Goal: Task Accomplishment & Management: Manage account settings

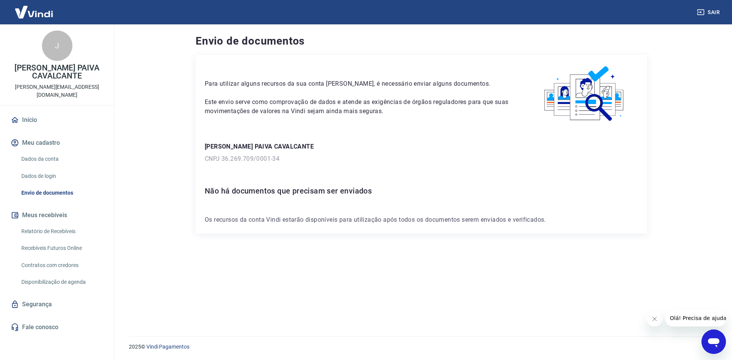
click at [57, 224] on link "Relatório de Recebíveis" at bounding box center [61, 232] width 87 height 16
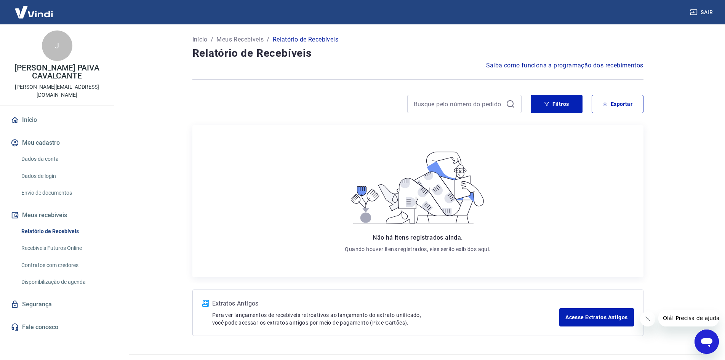
click at [41, 151] on link "Dados da conta" at bounding box center [61, 159] width 87 height 16
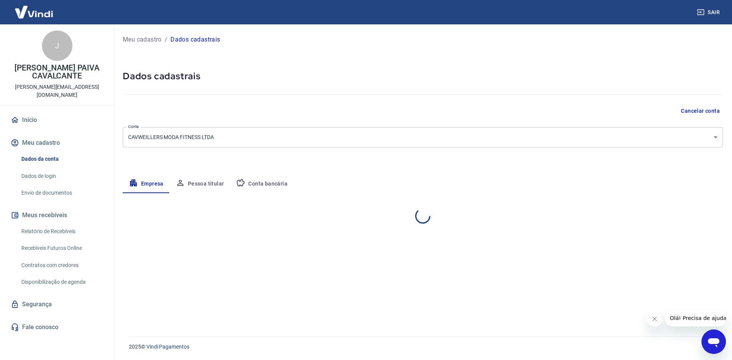
select select "CE"
select select "business"
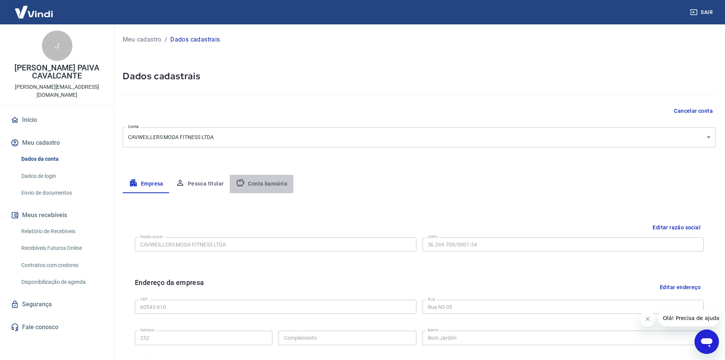
click at [256, 182] on button "Conta bancária" at bounding box center [262, 184] width 64 height 18
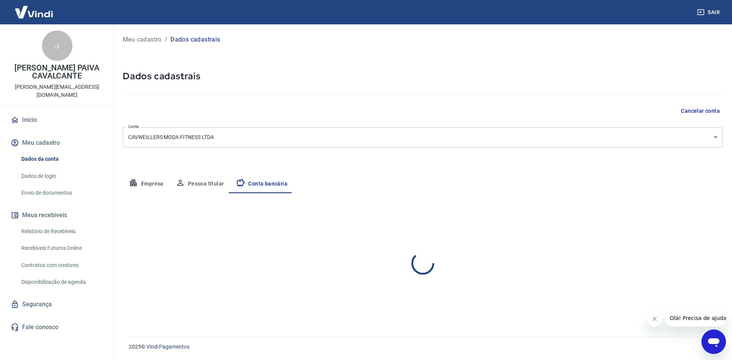
select select "1"
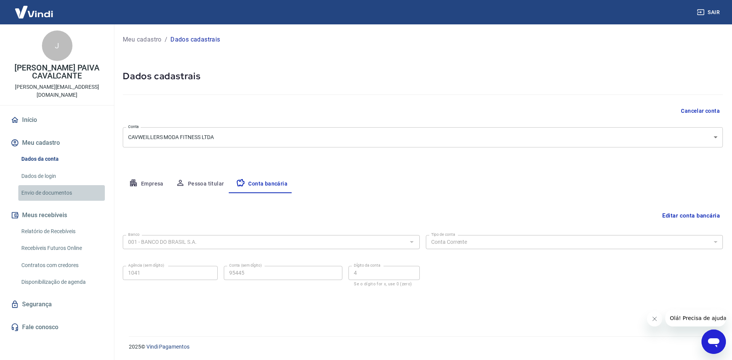
click at [61, 185] on link "Envio de documentos" at bounding box center [61, 193] width 87 height 16
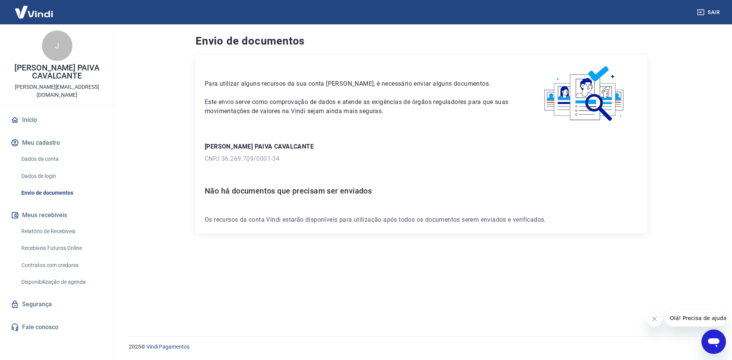
click at [80, 242] on link "Recebíveis Futuros Online" at bounding box center [61, 249] width 87 height 16
